Goal: Contribute content

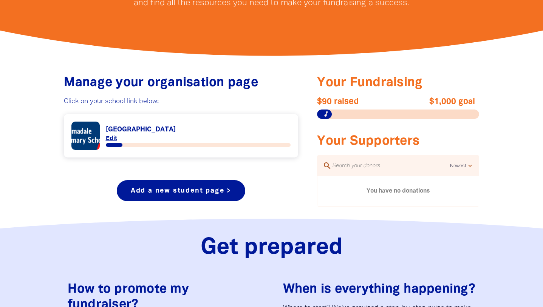
scroll to position [235, 0]
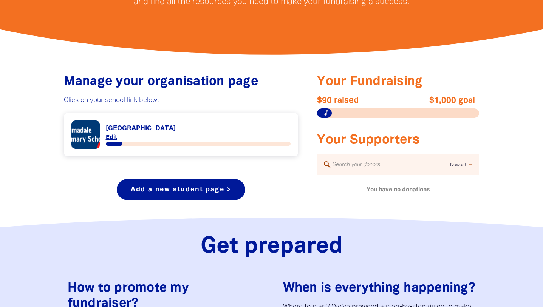
click at [142, 129] on link "Link to [GEOGRAPHIC_DATA]" at bounding box center [181, 135] width 220 height 28
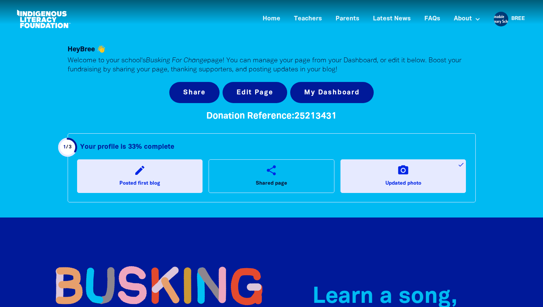
click at [143, 173] on icon "edit" at bounding box center [140, 170] width 12 height 12
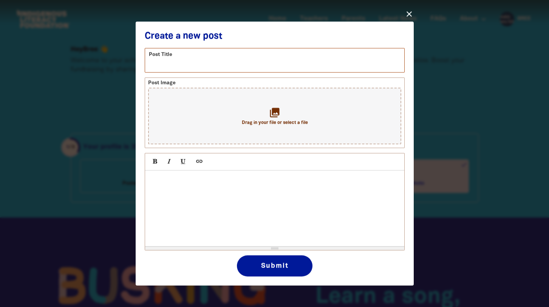
click at [158, 60] on input "text" at bounding box center [274, 60] width 259 height 24
type input "$110 already!"
click at [172, 189] on div at bounding box center [274, 209] width 259 height 76
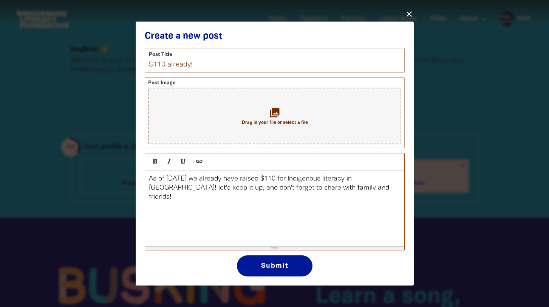
click at [273, 190] on p "As of [DATE] we already have raised $110 for Indigenous literacy in [GEOGRAPHIC…" at bounding box center [275, 188] width 252 height 27
click at [179, 180] on p "As of [DATE] we already have raised $110 for Indigenous literacy in [GEOGRAPHIC…" at bounding box center [275, 188] width 252 height 27
click at [150, 189] on p "As of [DATE] we already have raised $110 for Indigenous literacy in [GEOGRAPHIC…" at bounding box center [275, 188] width 252 height 27
click at [269, 268] on button "Submit" at bounding box center [275, 265] width 76 height 21
